Goal: Book appointment/travel/reservation

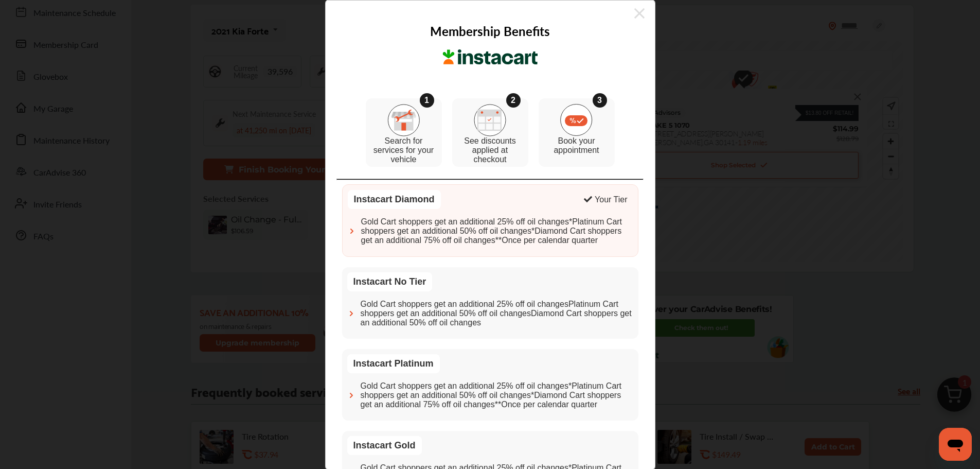
click at [634, 11] on icon at bounding box center [639, 13] width 10 height 16
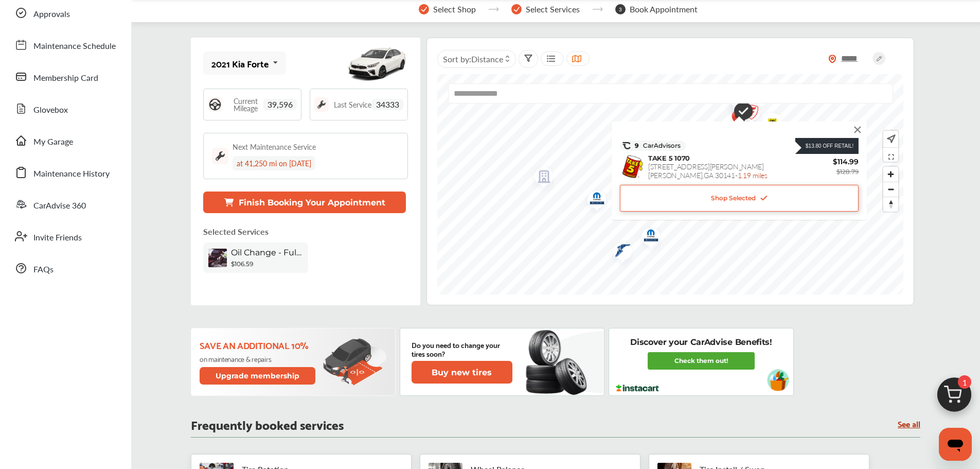
scroll to position [51, 0]
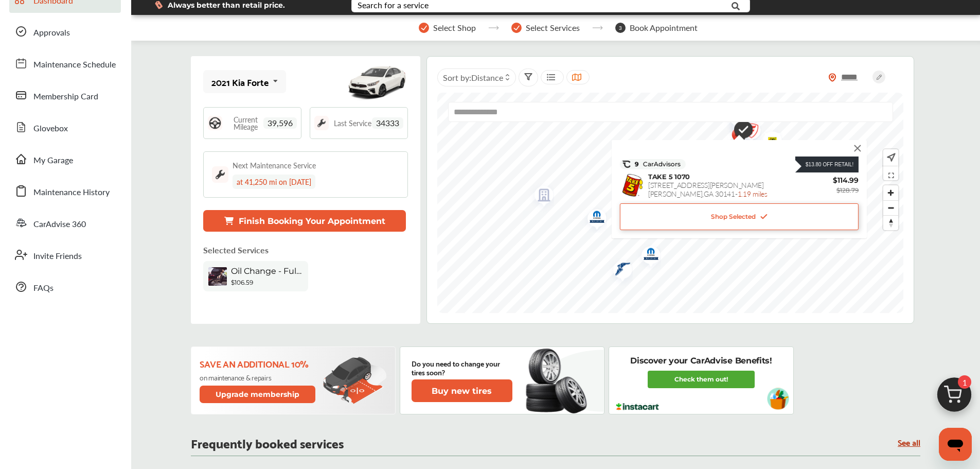
click at [325, 224] on button "Finish Booking Your Appointment" at bounding box center [304, 221] width 203 height 22
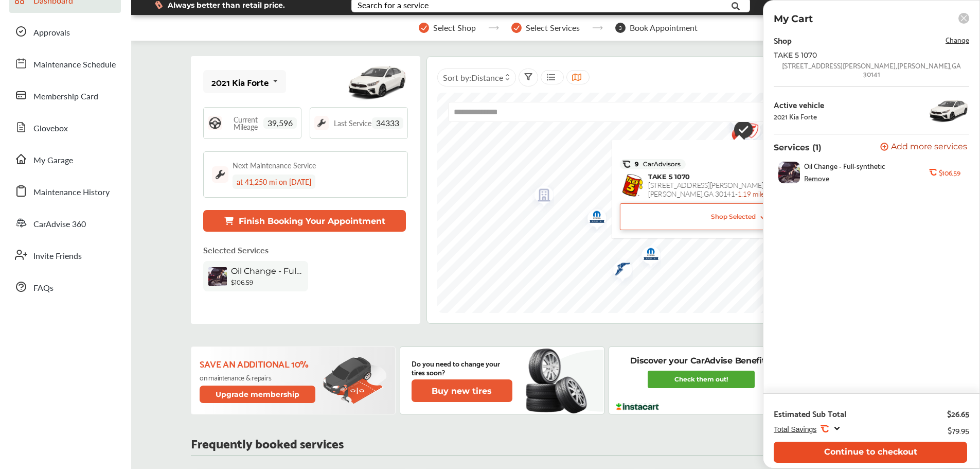
click at [852, 449] on button "Continue to checkout" at bounding box center [870, 451] width 193 height 21
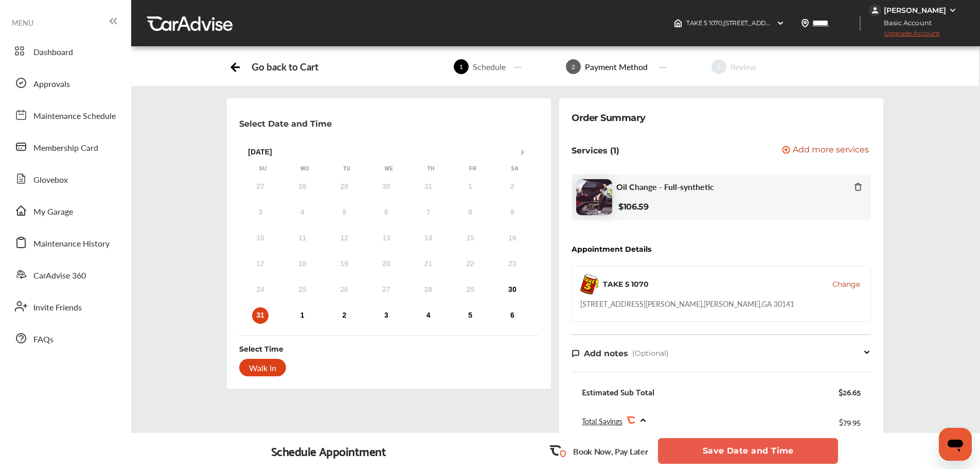
click at [259, 67] on div "Go back to Cart" at bounding box center [285, 67] width 66 height 12
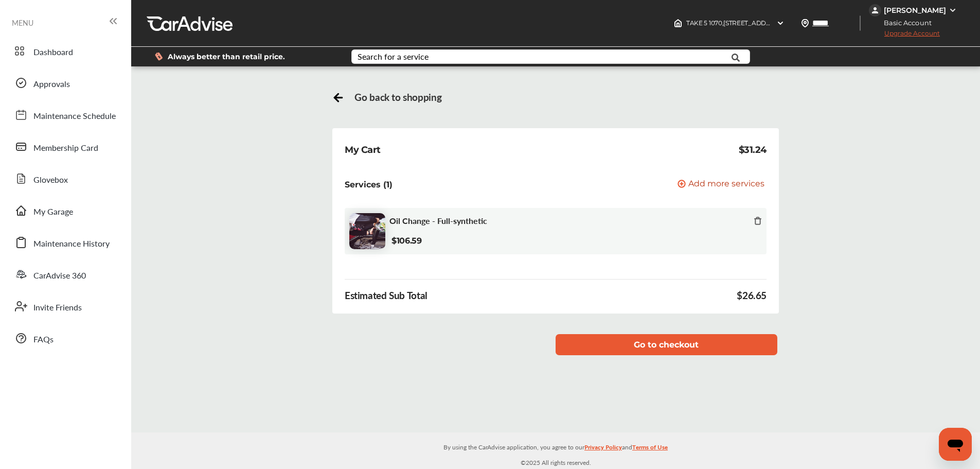
click at [366, 99] on span "Go back to shopping" at bounding box center [397, 97] width 87 height 12
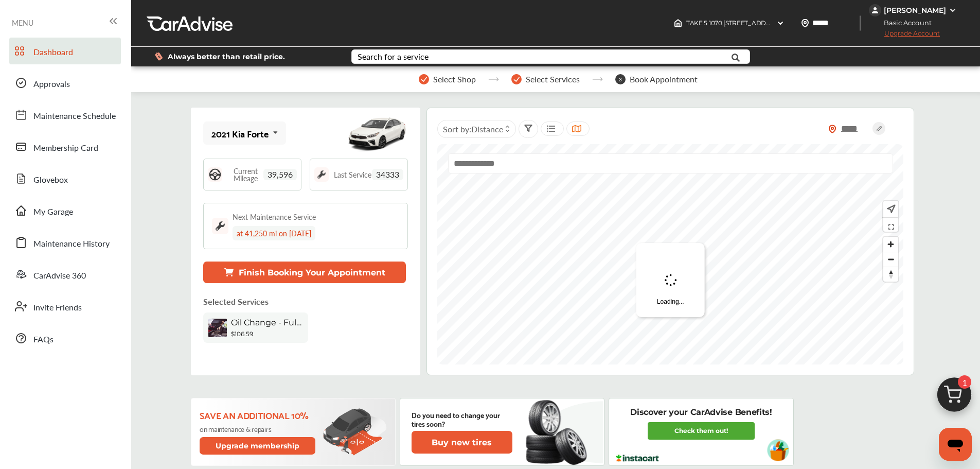
click at [440, 79] on span "Select Shop" at bounding box center [454, 79] width 43 height 9
click at [720, 222] on img "Map marker" at bounding box center [714, 226] width 27 height 32
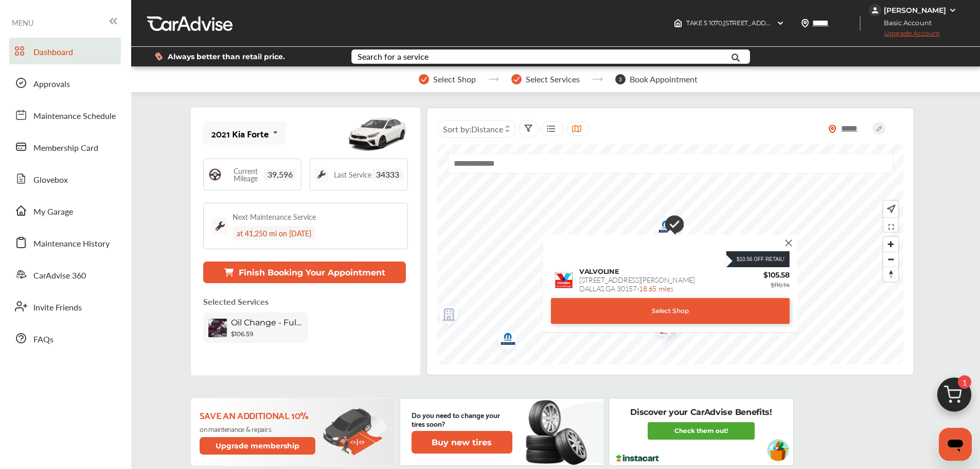
click at [652, 305] on div "Select Shop" at bounding box center [670, 311] width 239 height 26
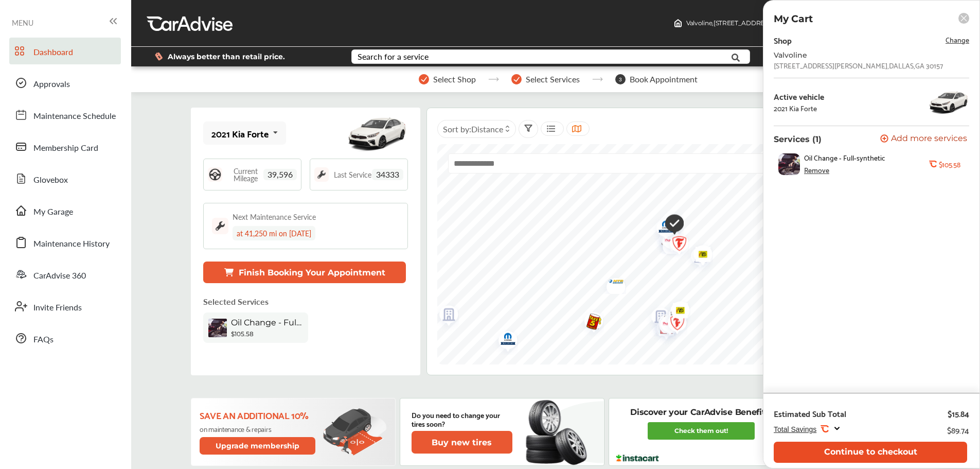
click at [846, 448] on button "Continue to checkout" at bounding box center [870, 451] width 193 height 21
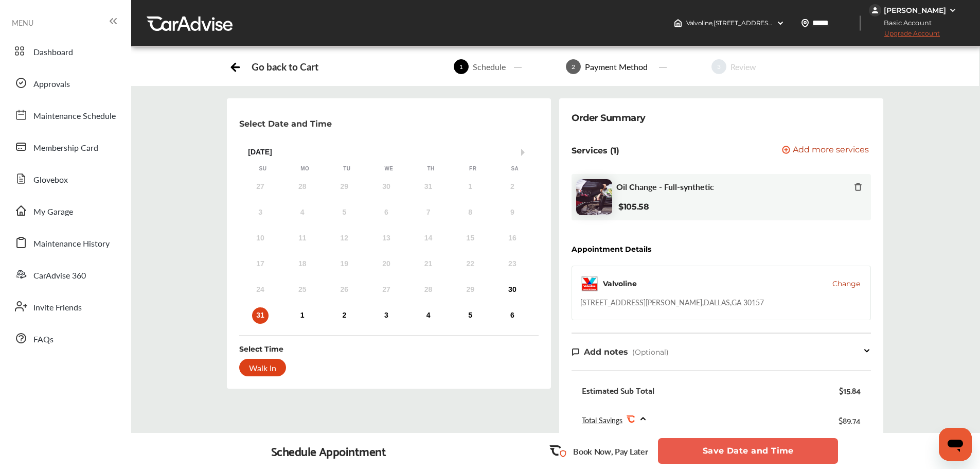
click at [234, 62] on icon at bounding box center [235, 65] width 13 height 13
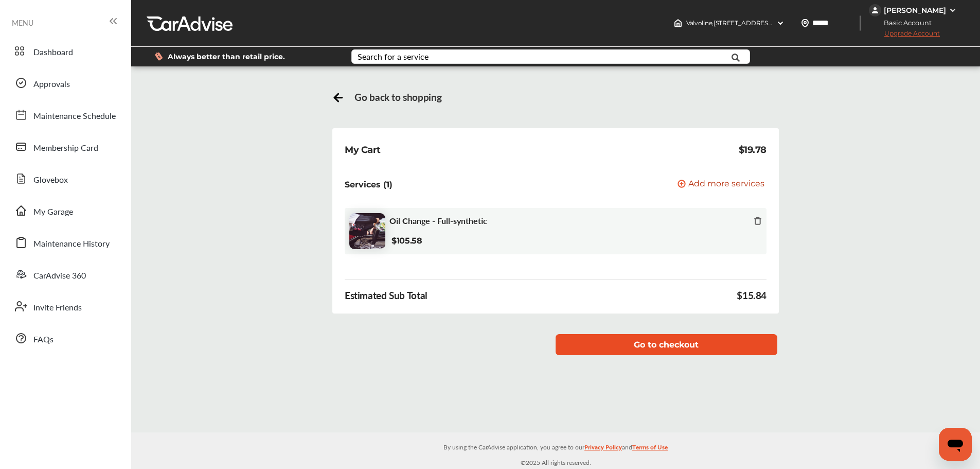
click at [624, 344] on button "Go to checkout" at bounding box center [667, 344] width 222 height 21
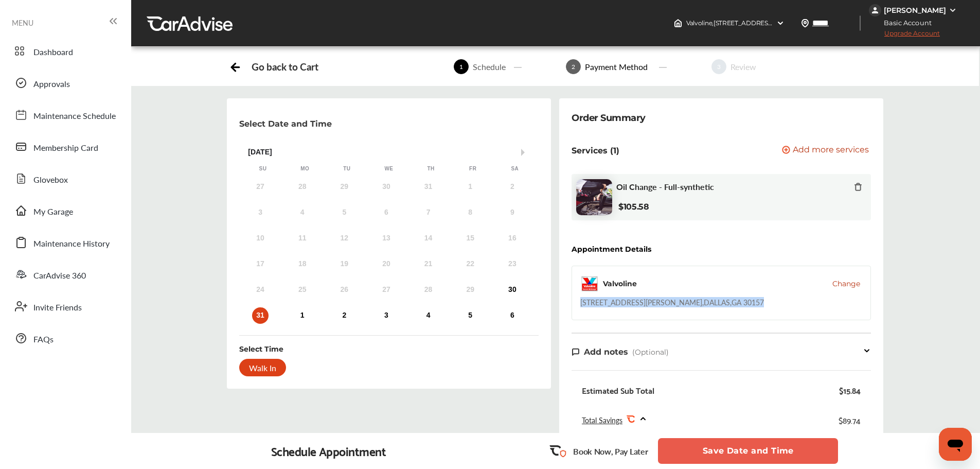
drag, startPoint x: 706, startPoint y: 301, endPoint x: 727, endPoint y: 302, distance: 21.1
click at [727, 302] on div "Valvoline Change [STREET_ADDRESS][PERSON_NAME]" at bounding box center [721, 292] width 299 height 55
copy div "[STREET_ADDRESS][PERSON_NAME]"
click at [625, 301] on div "[STREET_ADDRESS][PERSON_NAME]" at bounding box center [672, 302] width 184 height 10
copy div "[STREET_ADDRESS][PERSON_NAME]"
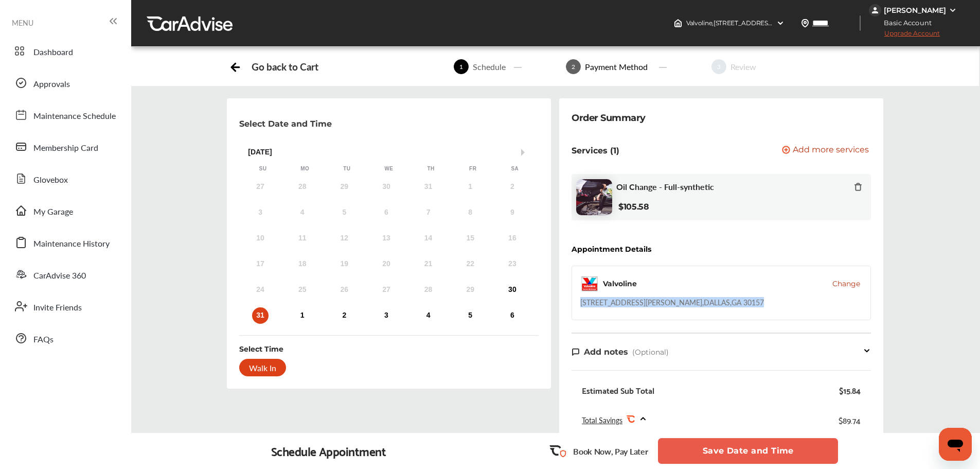
drag, startPoint x: 580, startPoint y: 304, endPoint x: 734, endPoint y: 305, distance: 153.3
click at [734, 305] on div "Valvoline Change [STREET_ADDRESS][PERSON_NAME]" at bounding box center [721, 292] width 299 height 55
